Goal: Information Seeking & Learning: Learn about a topic

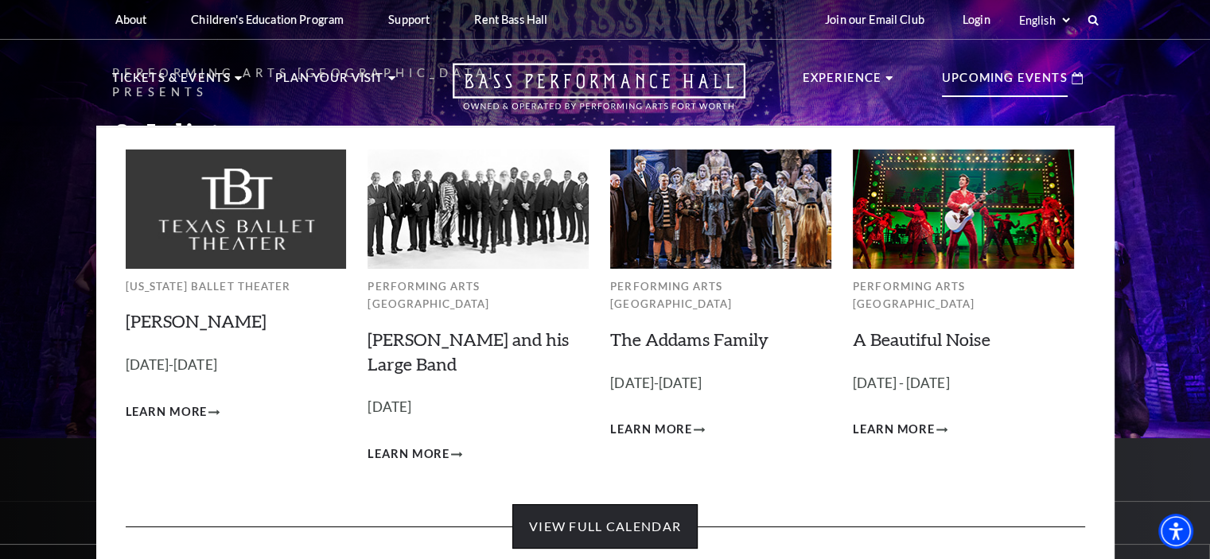
click at [592, 507] on link "View Full Calendar" at bounding box center [604, 526] width 185 height 45
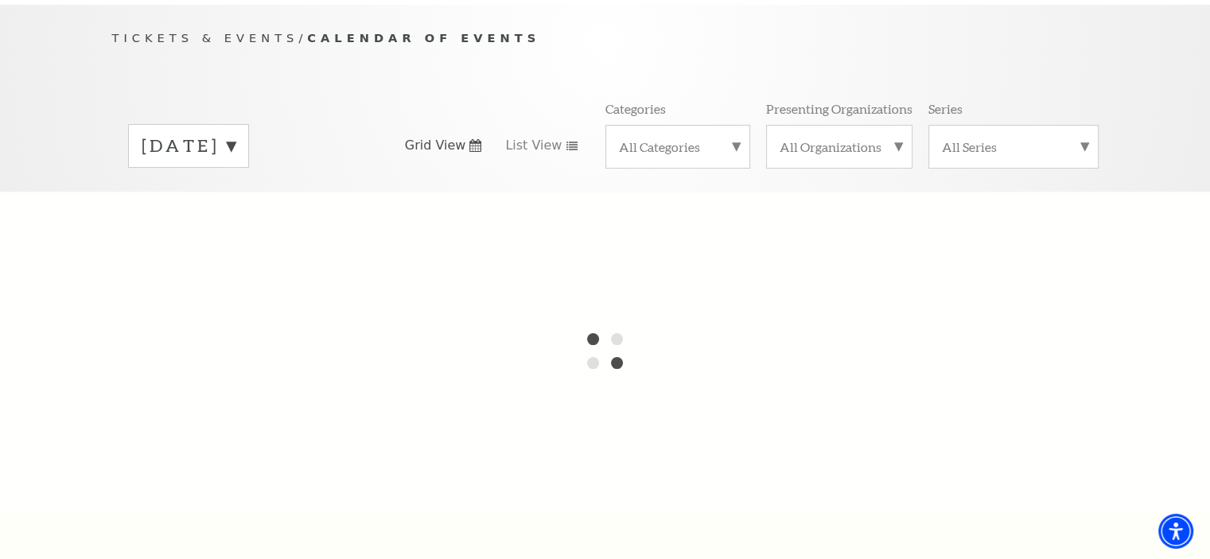
scroll to position [159, 0]
click at [235, 130] on label "[DATE]" at bounding box center [189, 142] width 94 height 25
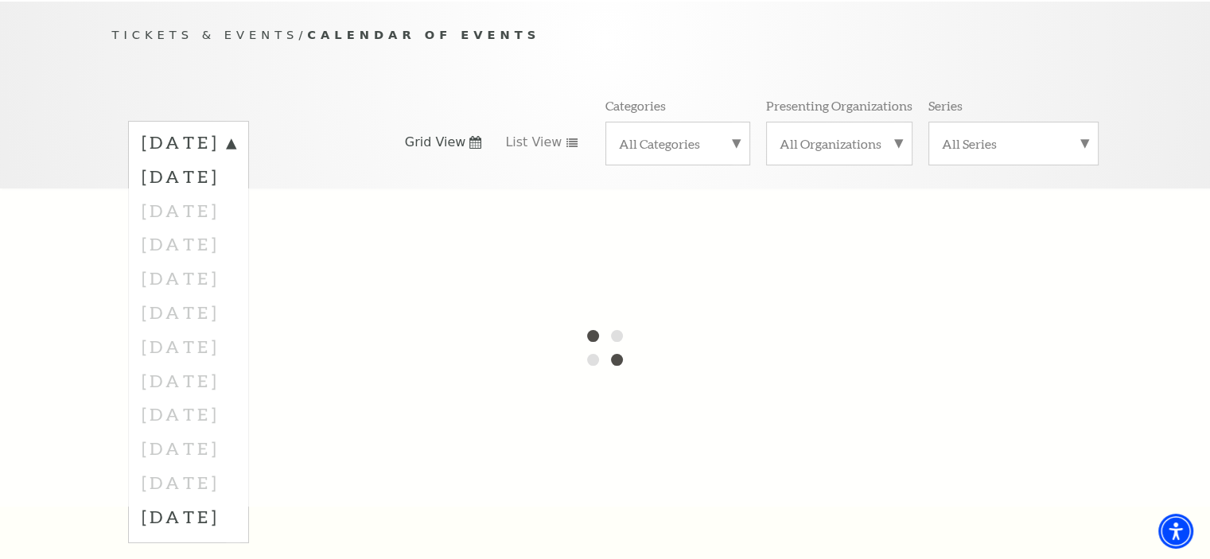
click at [401, 66] on div "Tickets & Events / Calendar of Events [DATE] [DATE] [DATE] [DATE] [DATE] [DATE]…" at bounding box center [605, 106] width 1018 height 162
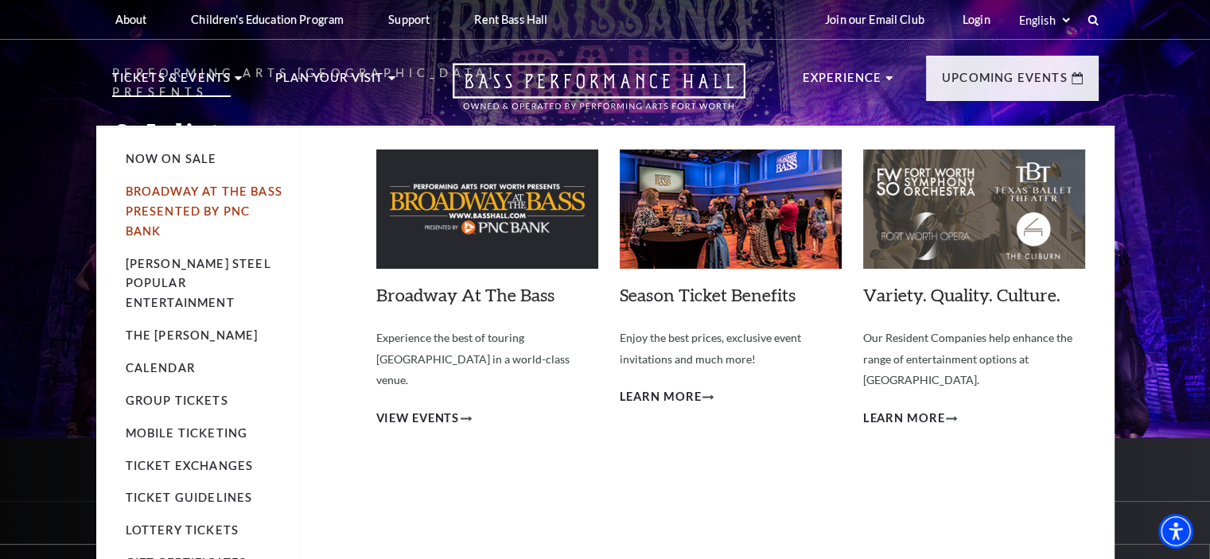
click at [178, 205] on link "Broadway At The Bass presented by PNC Bank" at bounding box center [204, 211] width 157 height 53
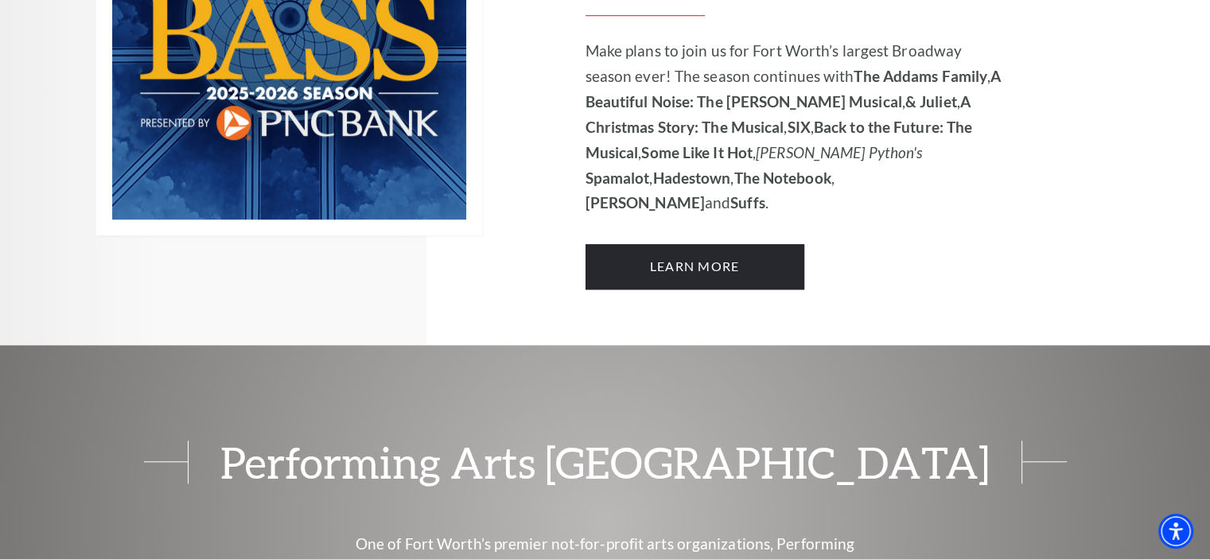
scroll to position [1352, 0]
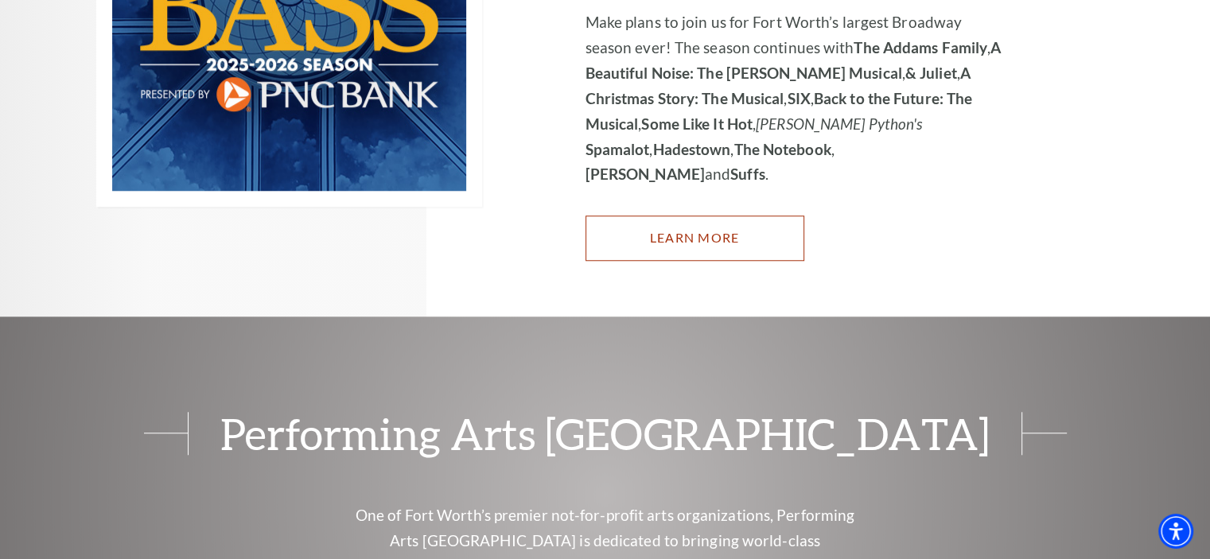
click at [680, 216] on link "Learn More" at bounding box center [694, 238] width 219 height 45
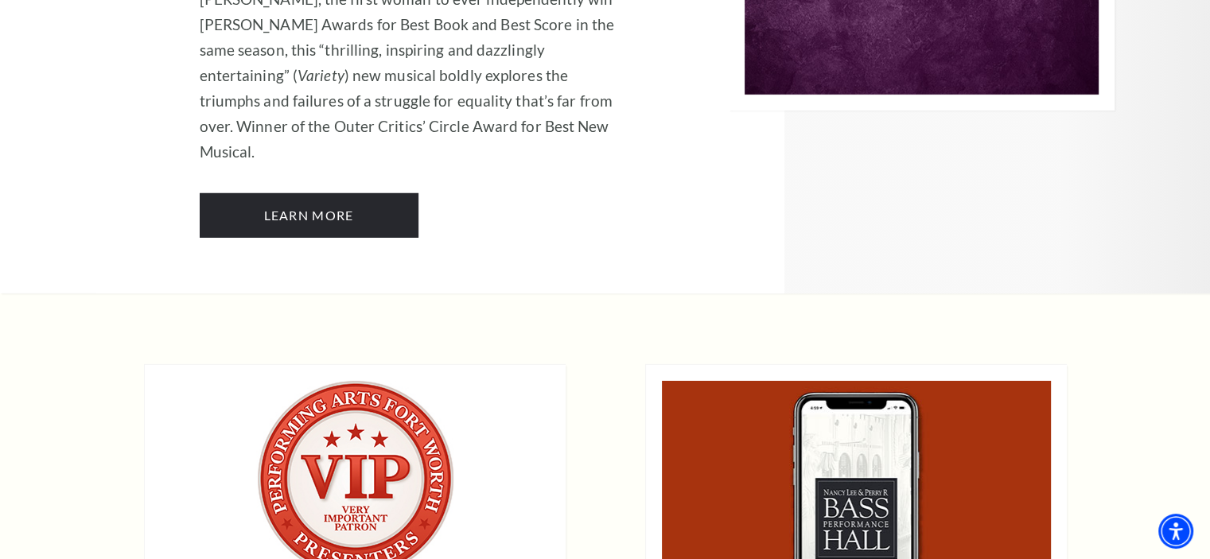
scroll to position [11141, 0]
